Goal: Entertainment & Leisure: Consume media (video, audio)

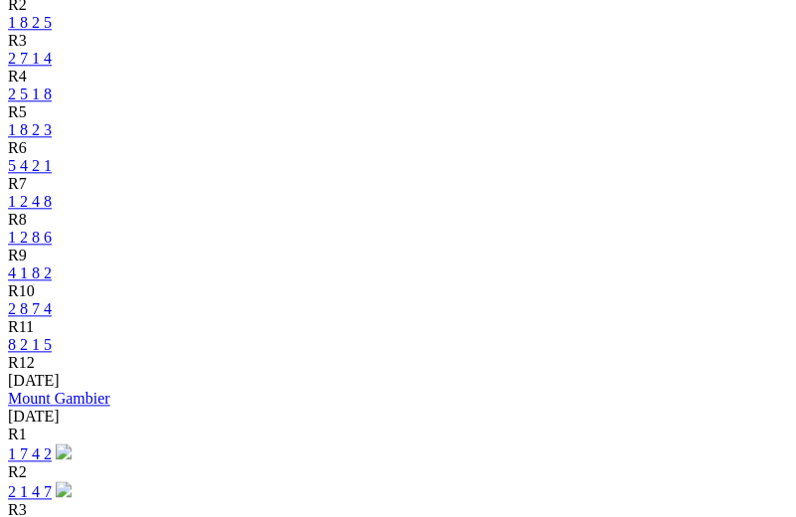
scroll to position [1113, 0]
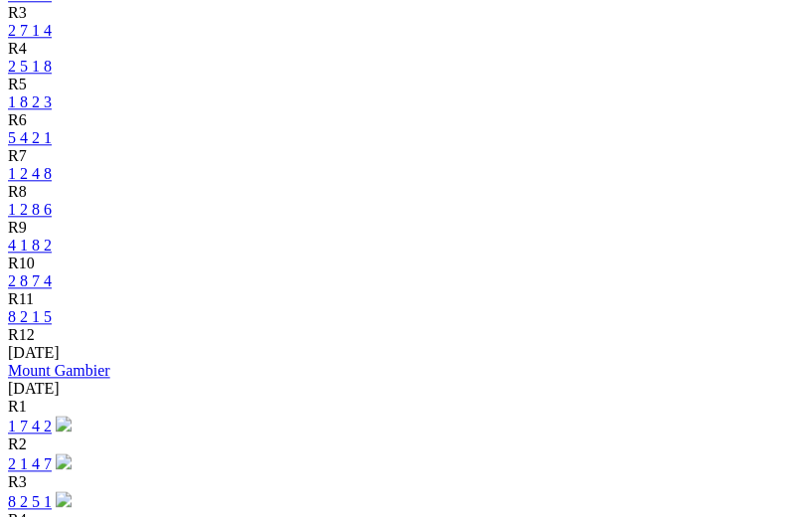
drag, startPoint x: 624, startPoint y: 64, endPoint x: 614, endPoint y: 72, distance: 12.7
